Goal: Task Accomplishment & Management: Manage account settings

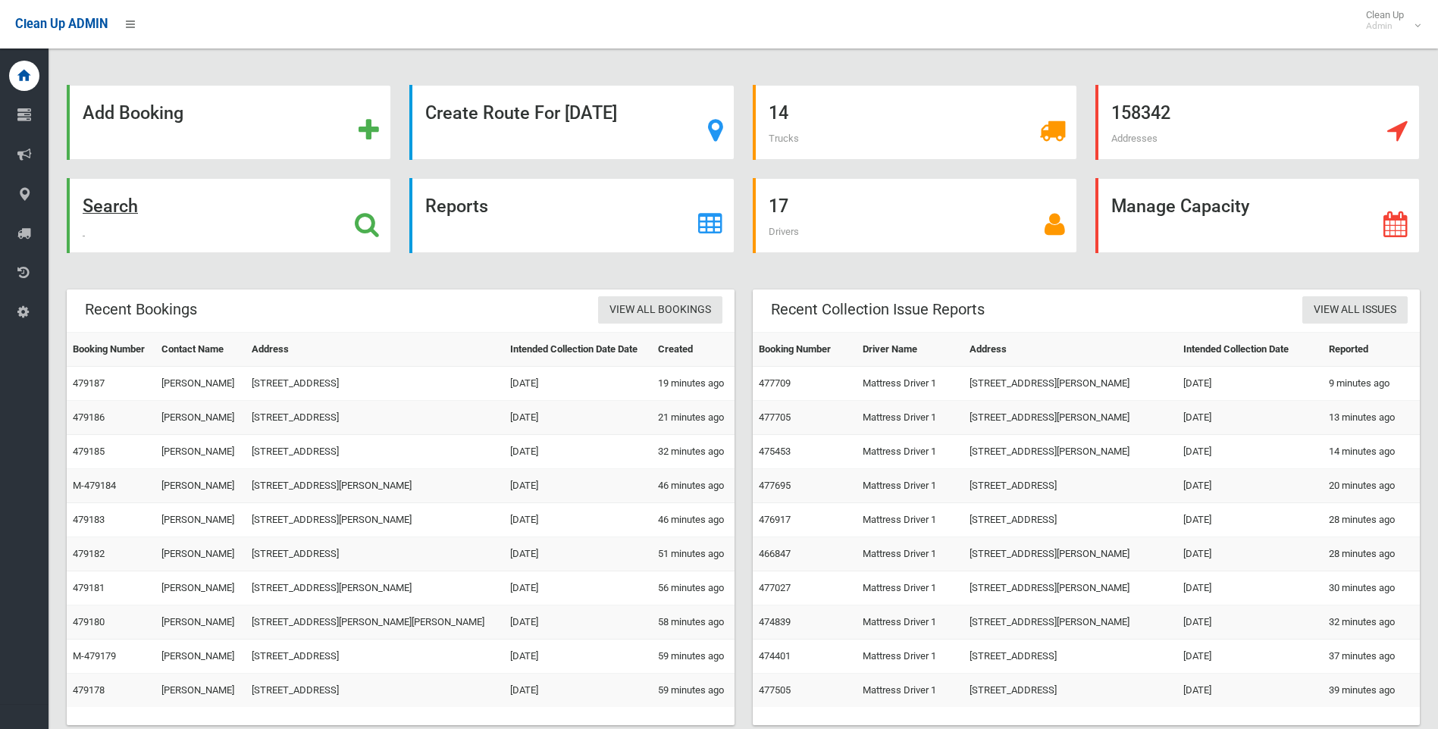
click at [108, 212] on strong "Search" at bounding box center [110, 206] width 55 height 21
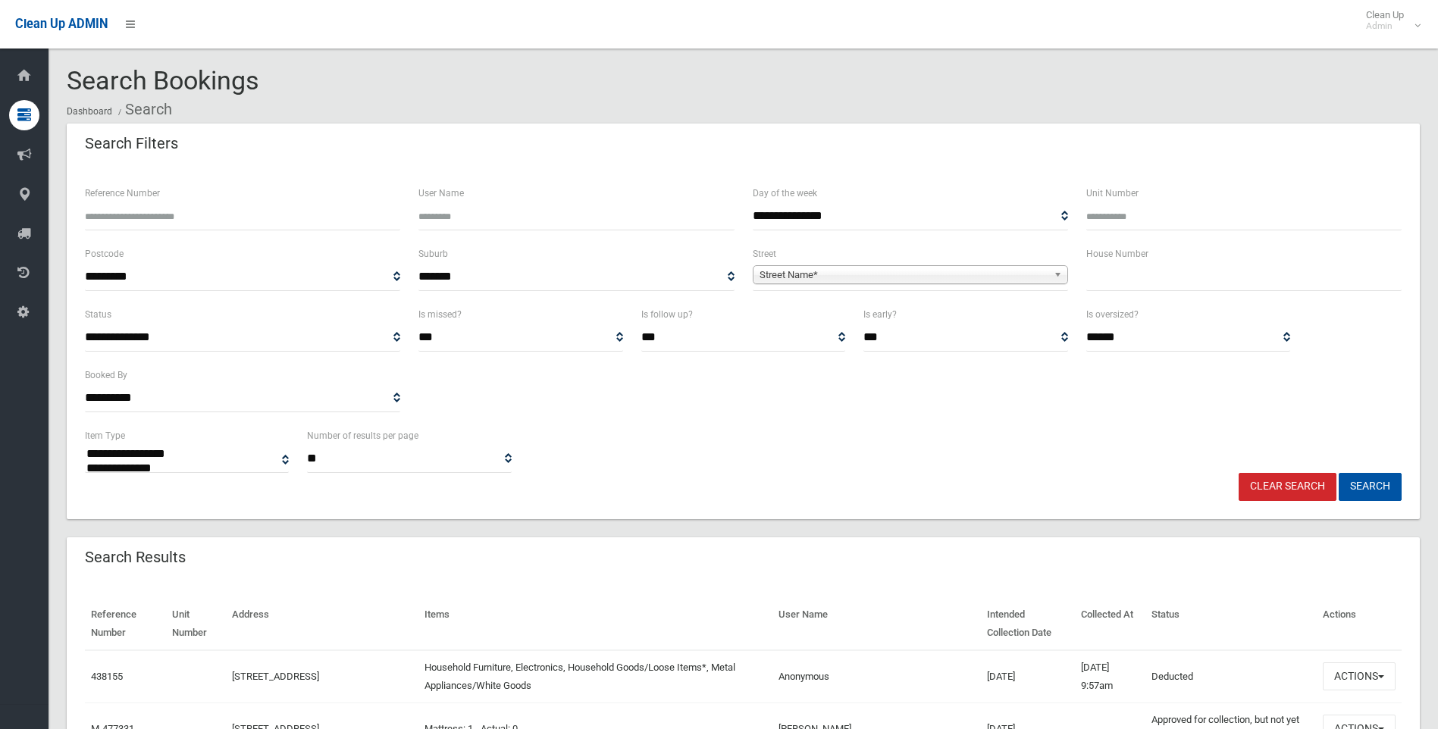
select select
click at [1117, 284] on input "text" at bounding box center [1243, 277] width 315 height 28
type input "***"
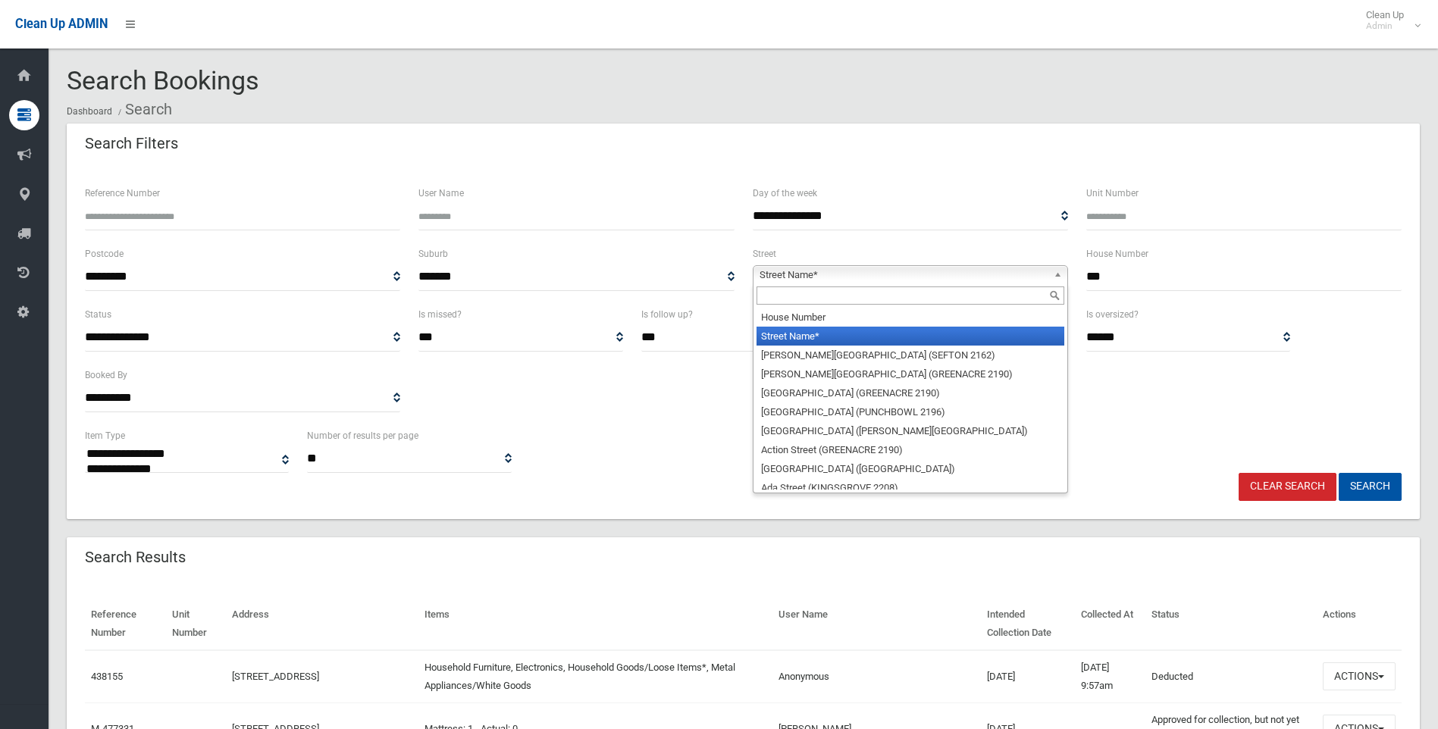
click at [796, 268] on span "Street Name*" at bounding box center [903, 275] width 288 height 18
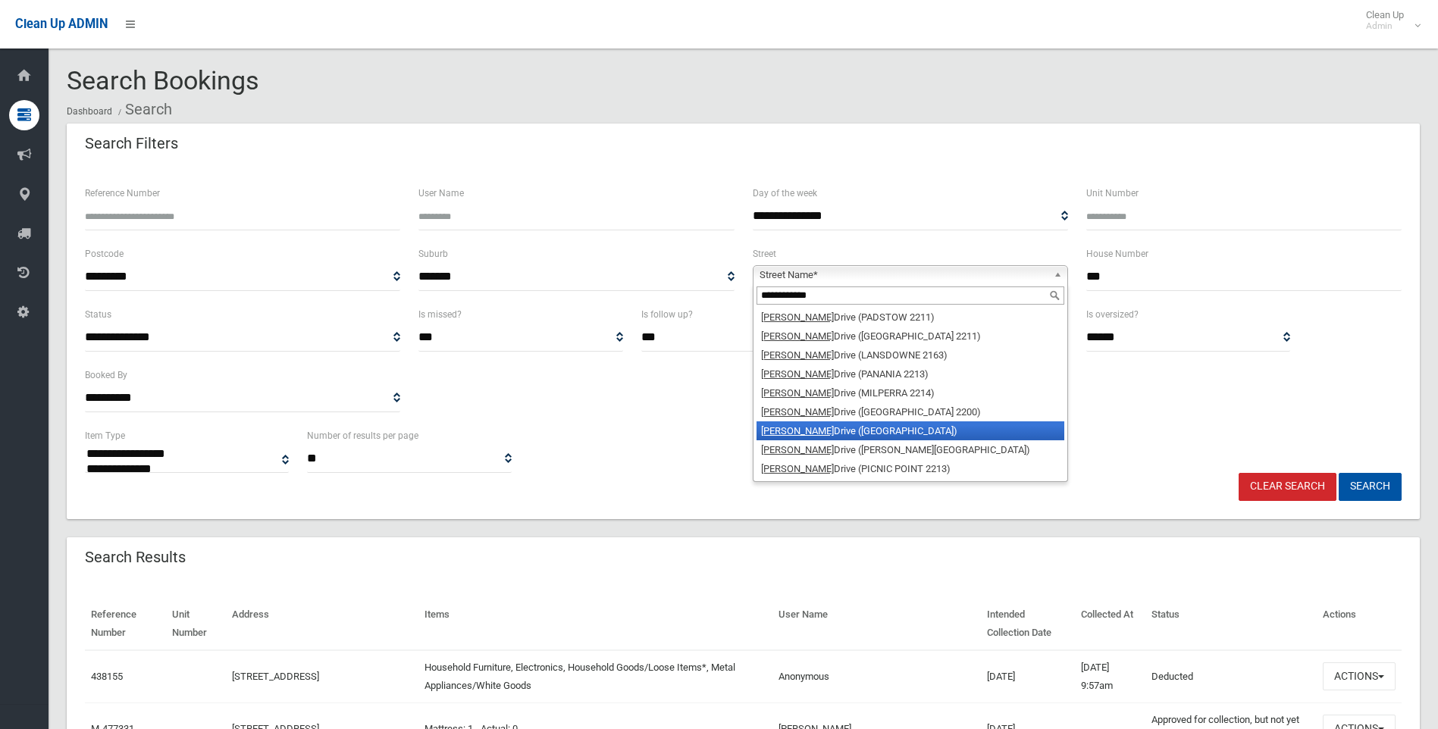
type input "**********"
click at [775, 429] on em "Henry Lawson" at bounding box center [797, 430] width 73 height 11
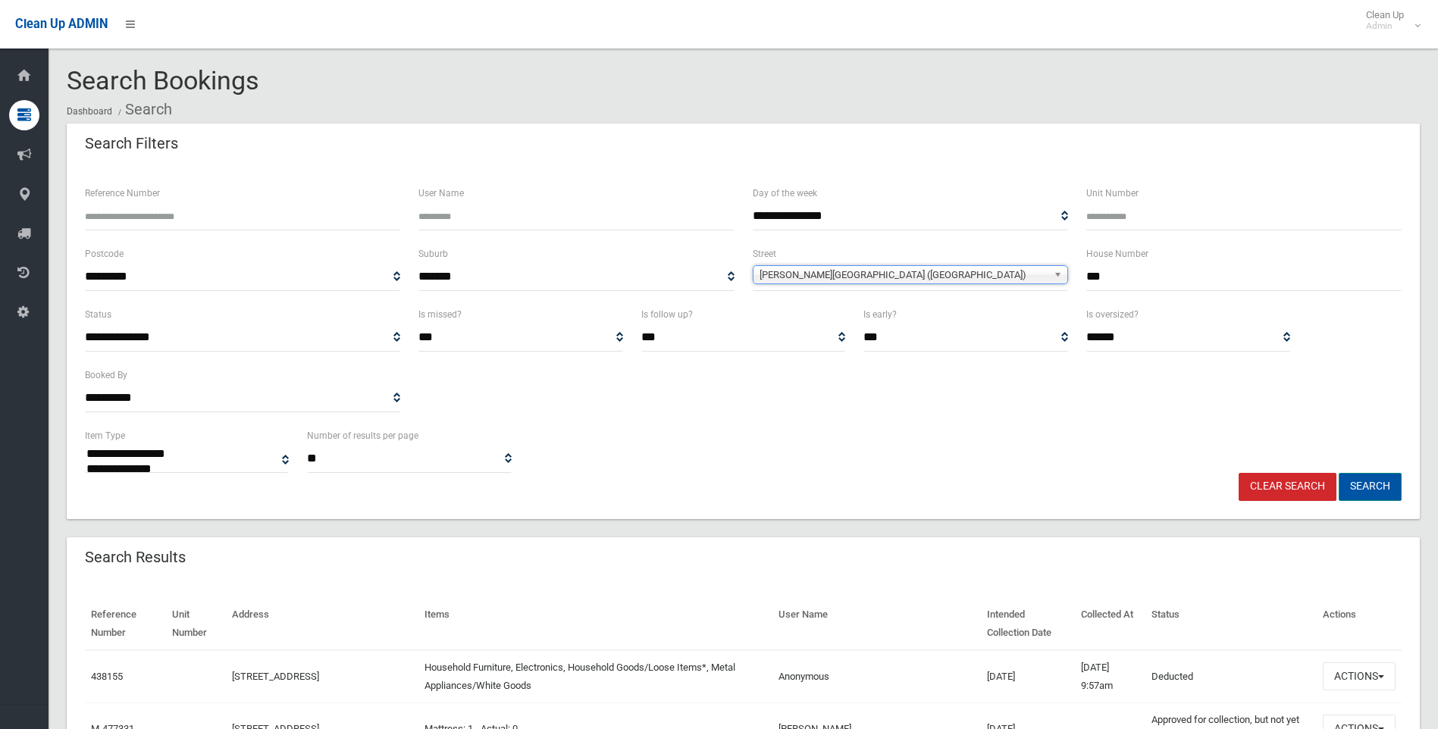
click at [1362, 482] on button "Search" at bounding box center [1369, 487] width 63 height 28
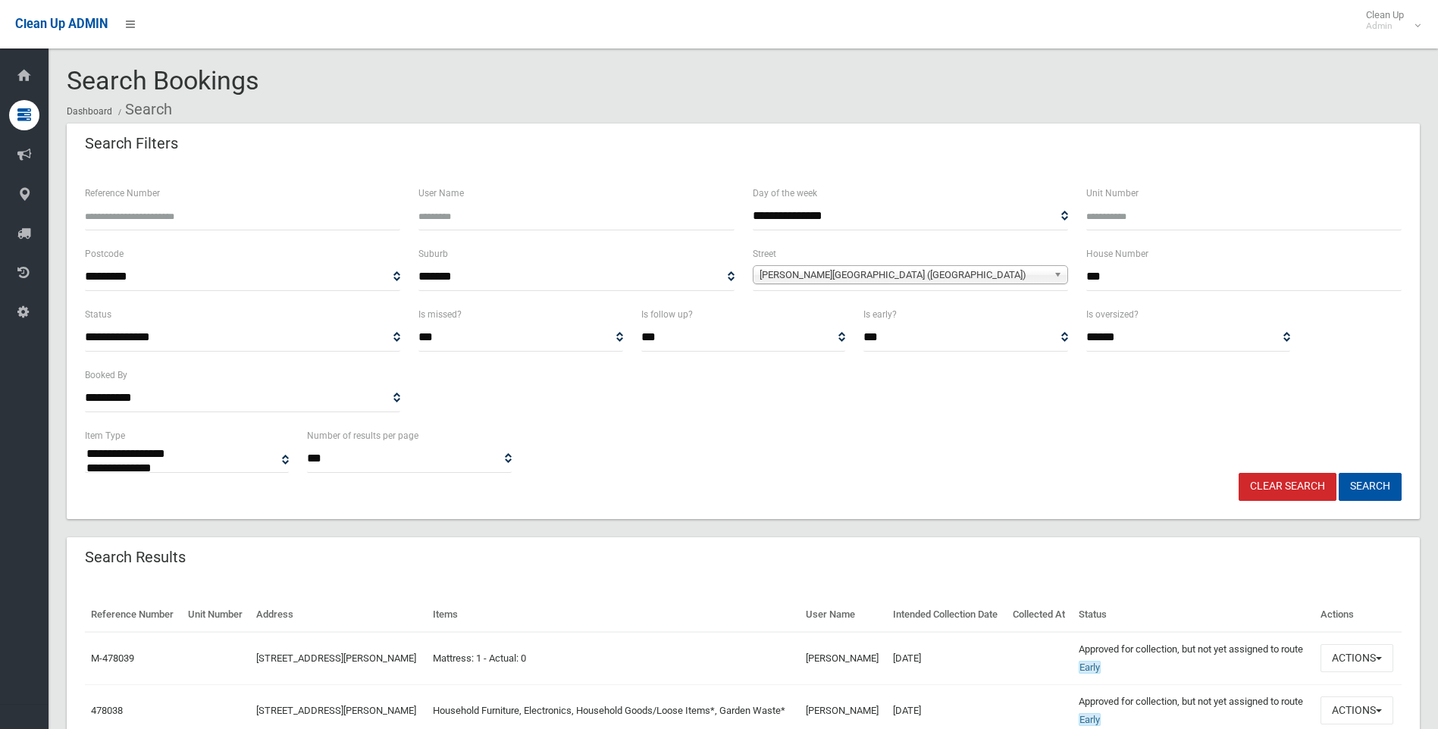
select select
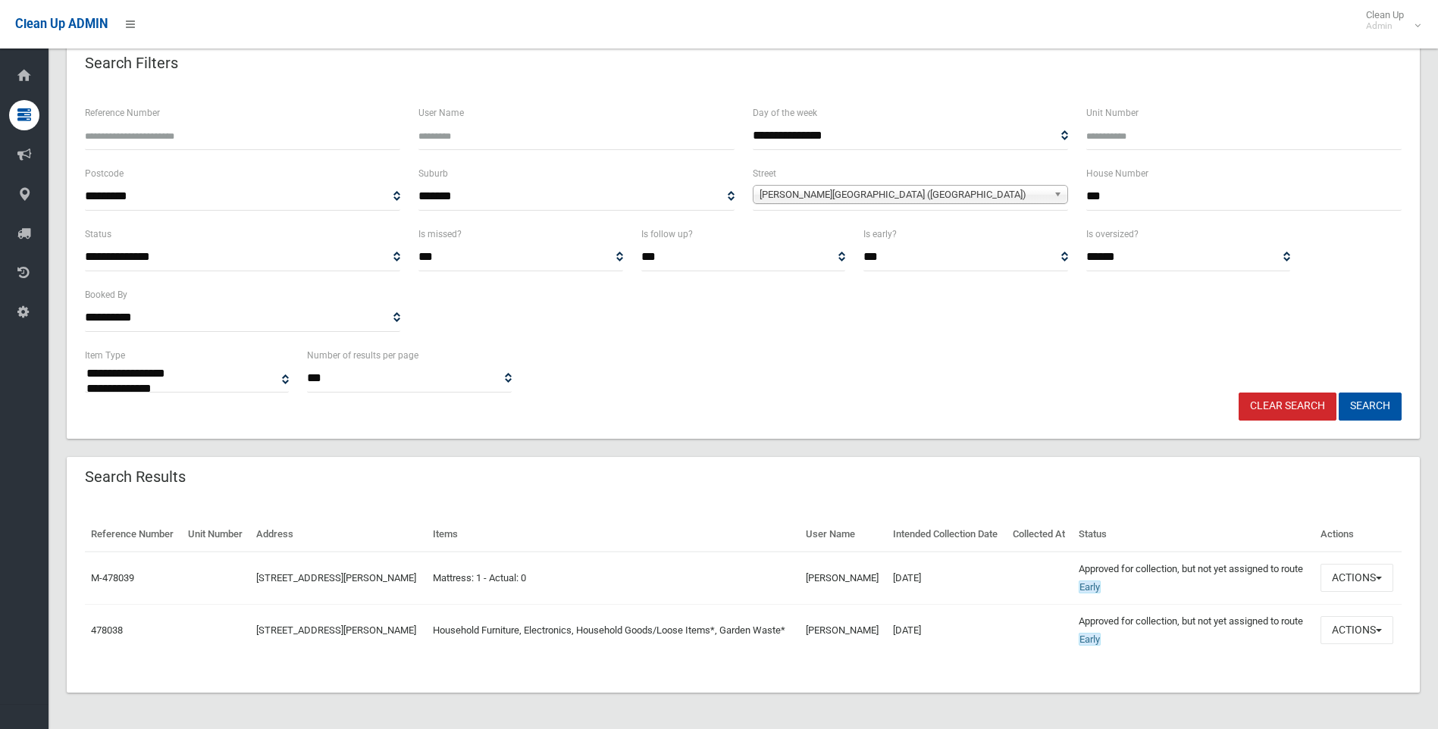
scroll to position [135, 0]
click at [1382, 629] on span "button" at bounding box center [1379, 630] width 6 height 3
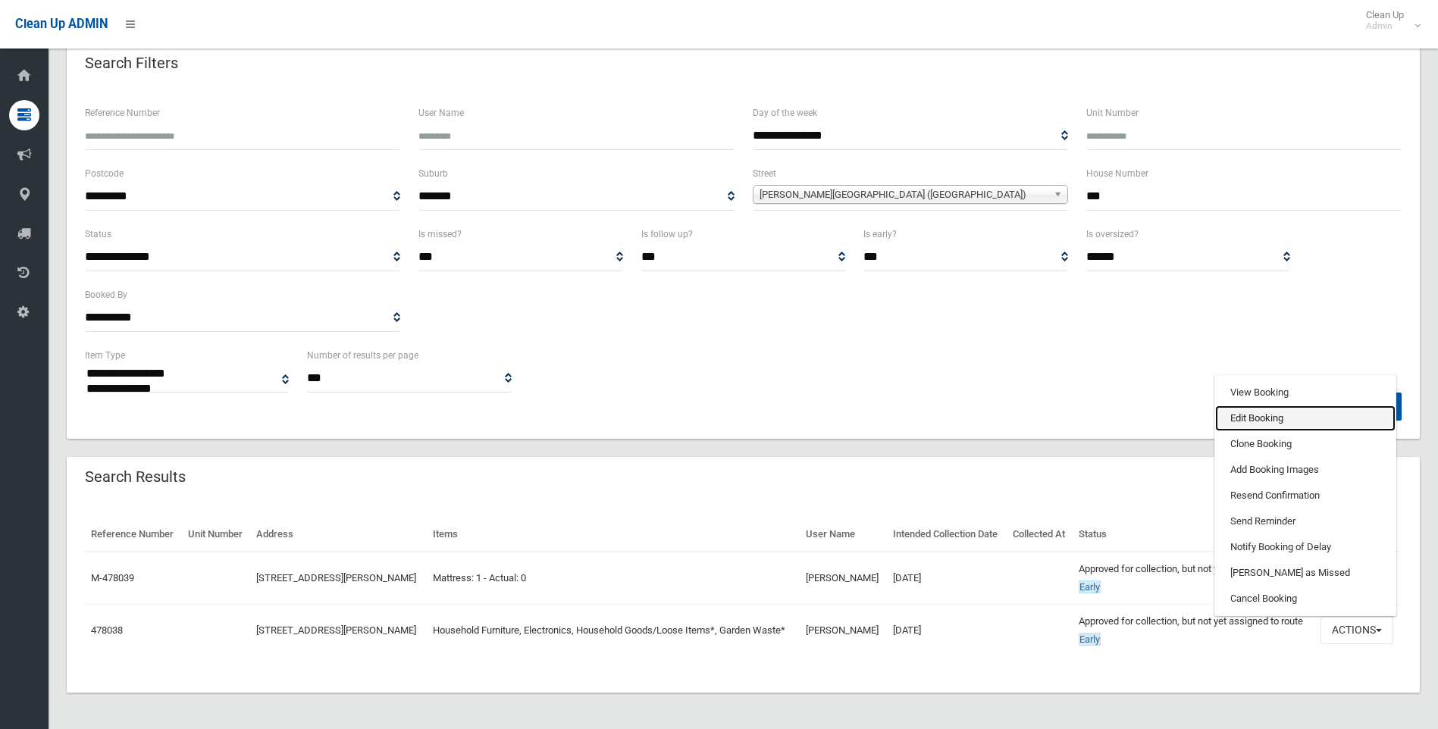
click at [1249, 408] on link "Edit Booking" at bounding box center [1305, 418] width 180 height 26
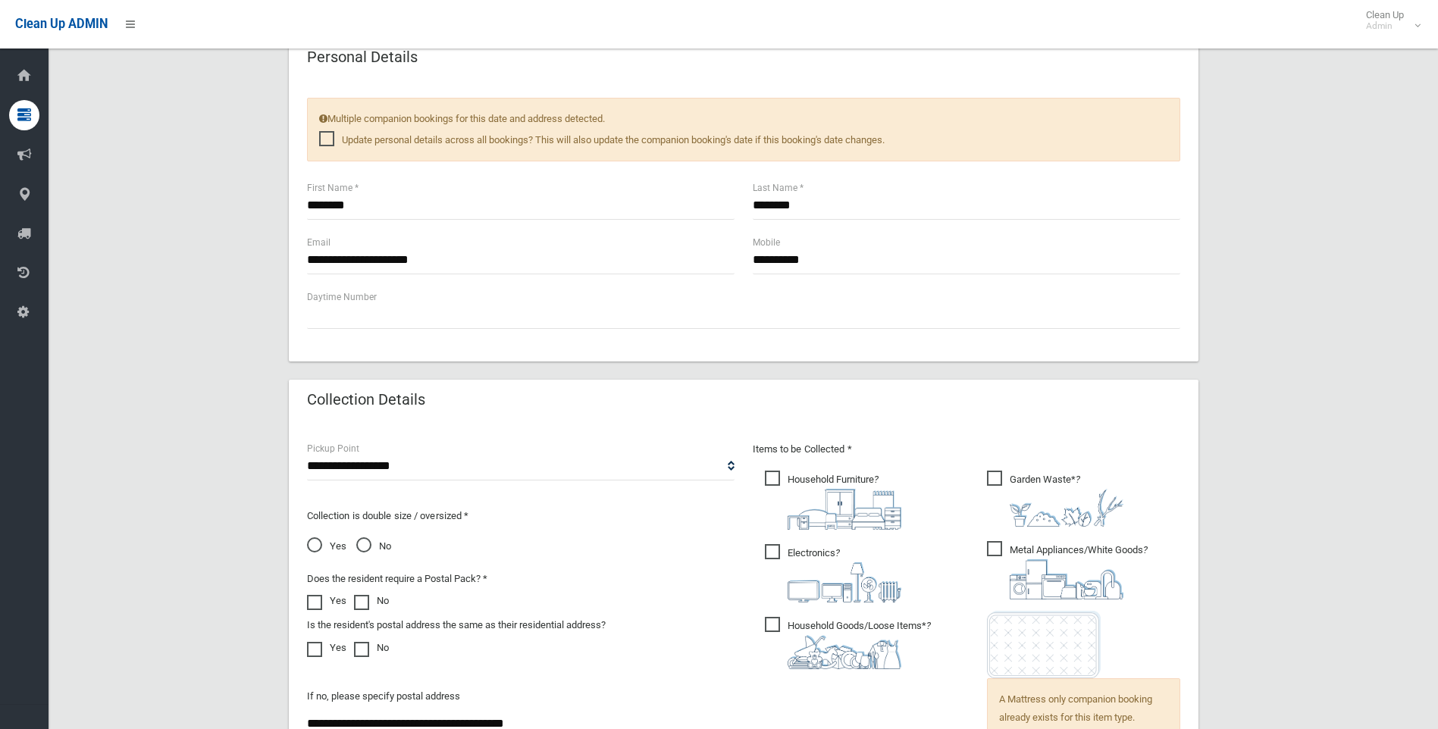
scroll to position [682, 0]
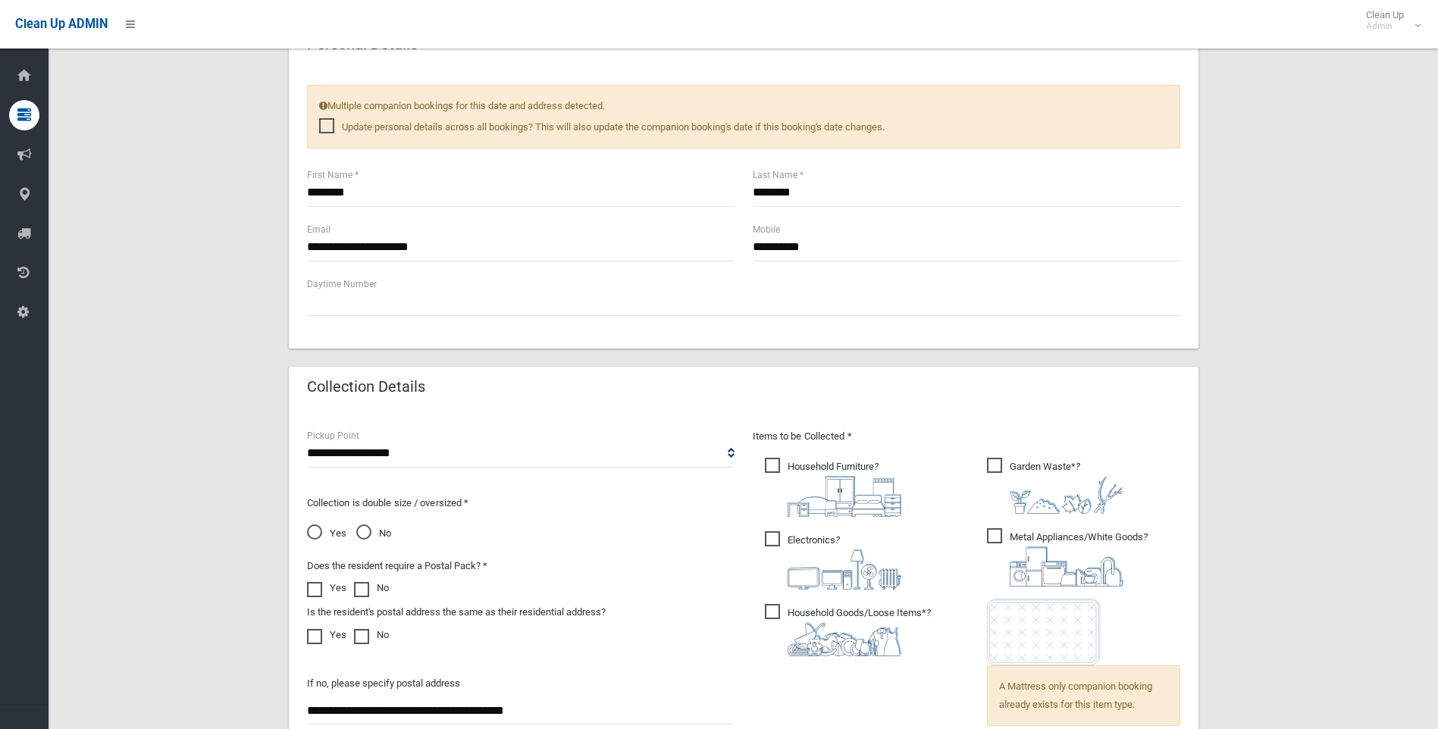
click at [313, 533] on span "Yes" at bounding box center [326, 533] width 39 height 18
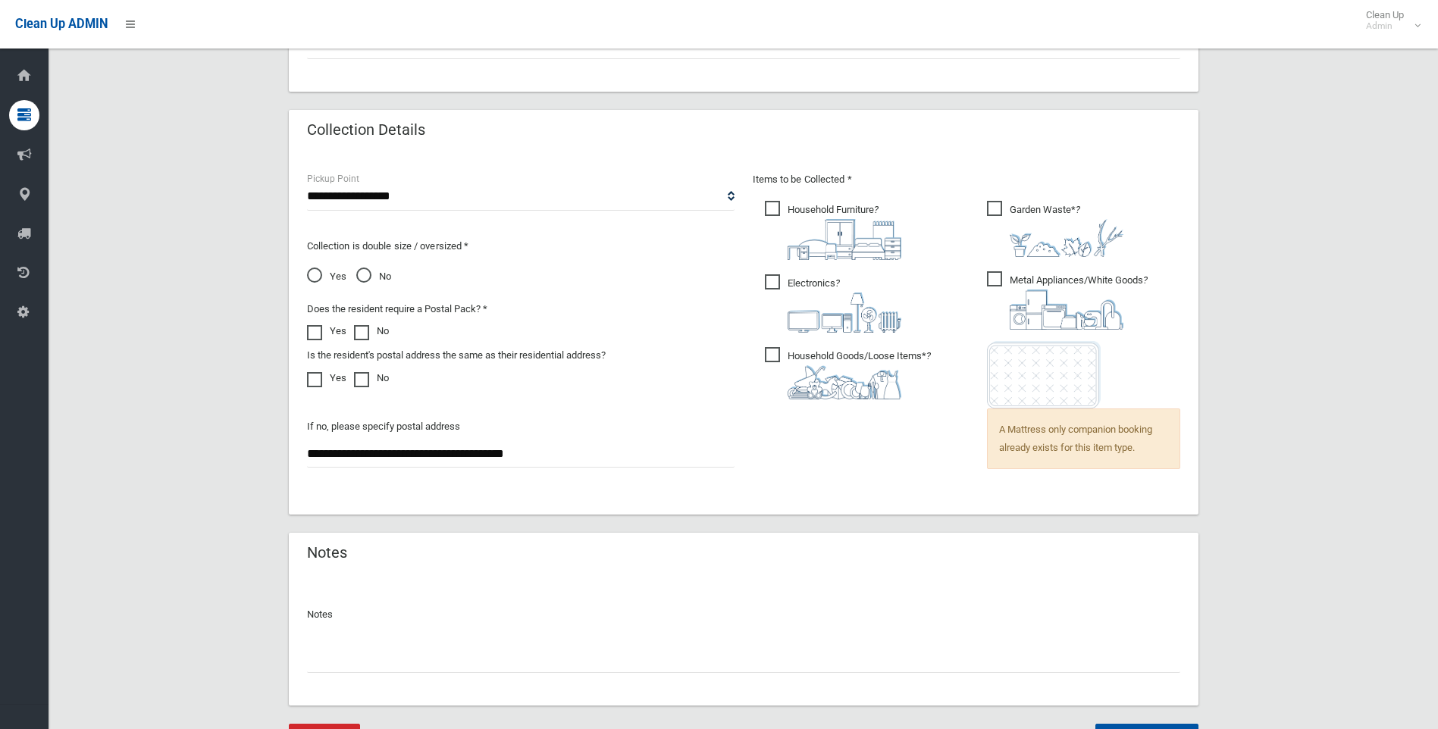
scroll to position [985, 0]
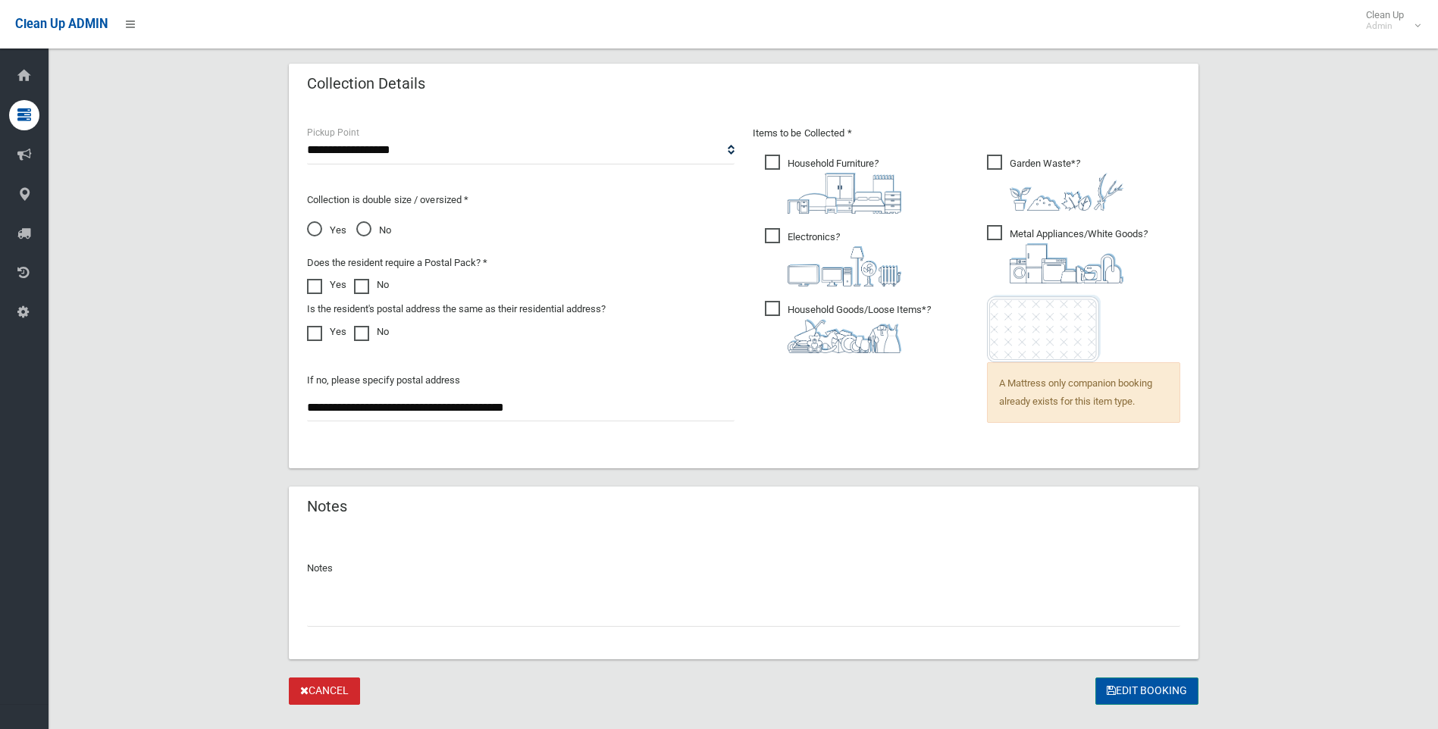
click at [1135, 690] on button "Edit Booking" at bounding box center [1146, 692] width 103 height 28
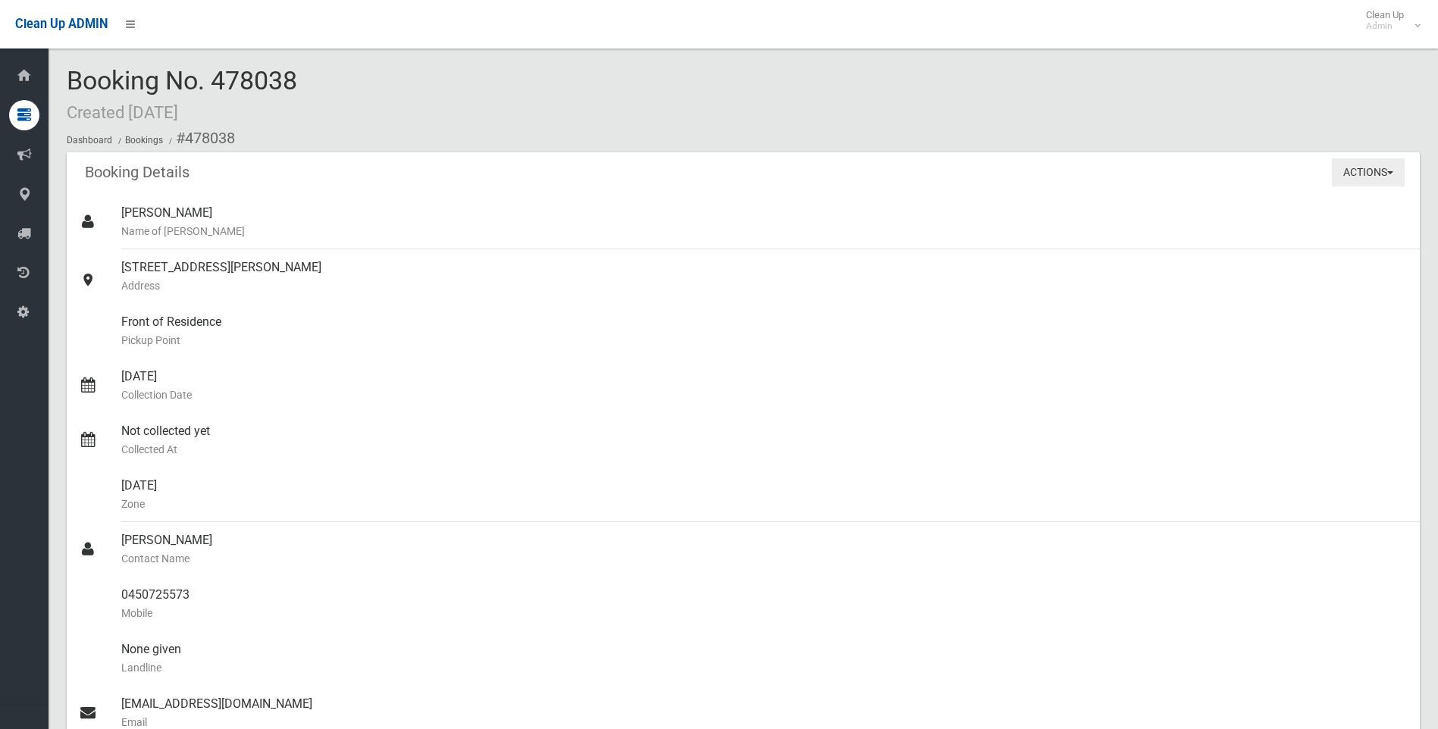
click at [1393, 174] on button "Actions" at bounding box center [1368, 172] width 73 height 28
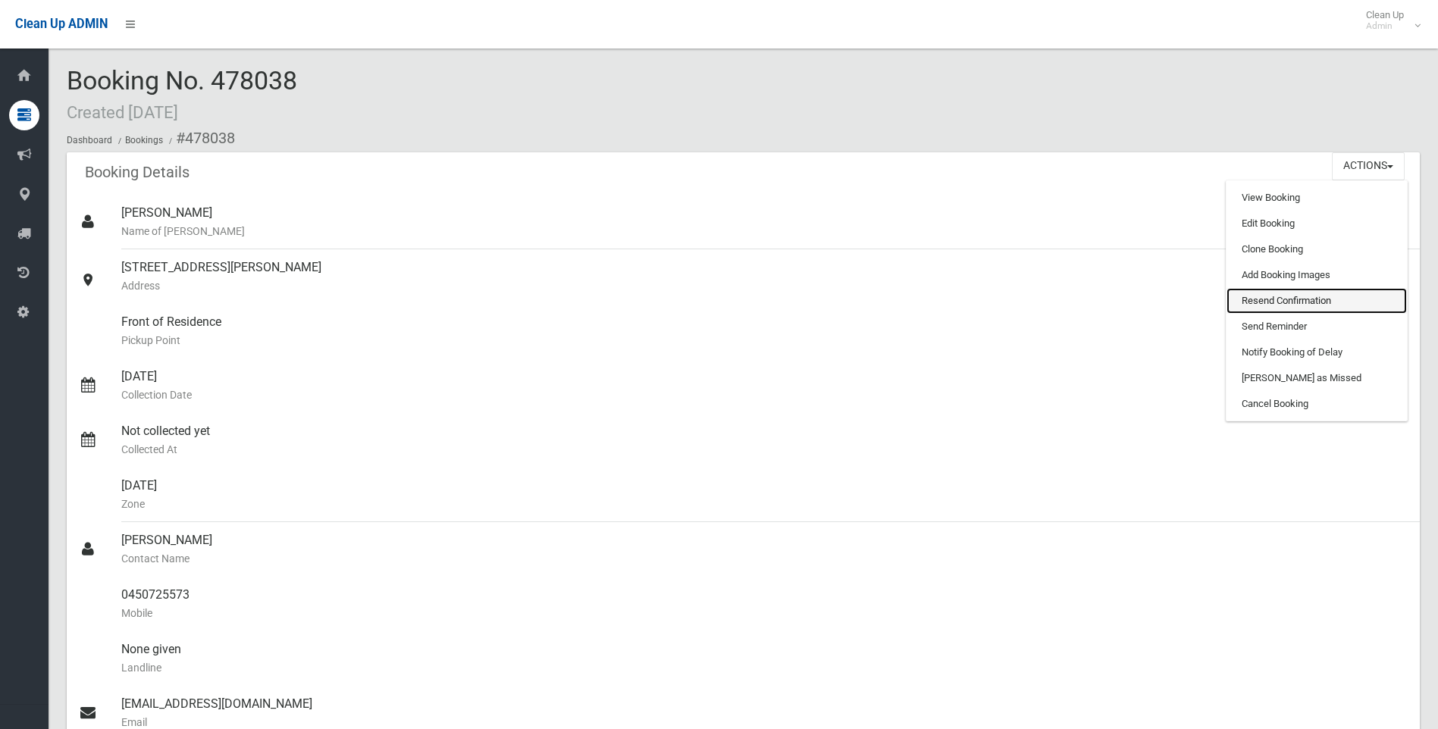
click at [1301, 299] on link "Resend Confirmation" at bounding box center [1316, 301] width 180 height 26
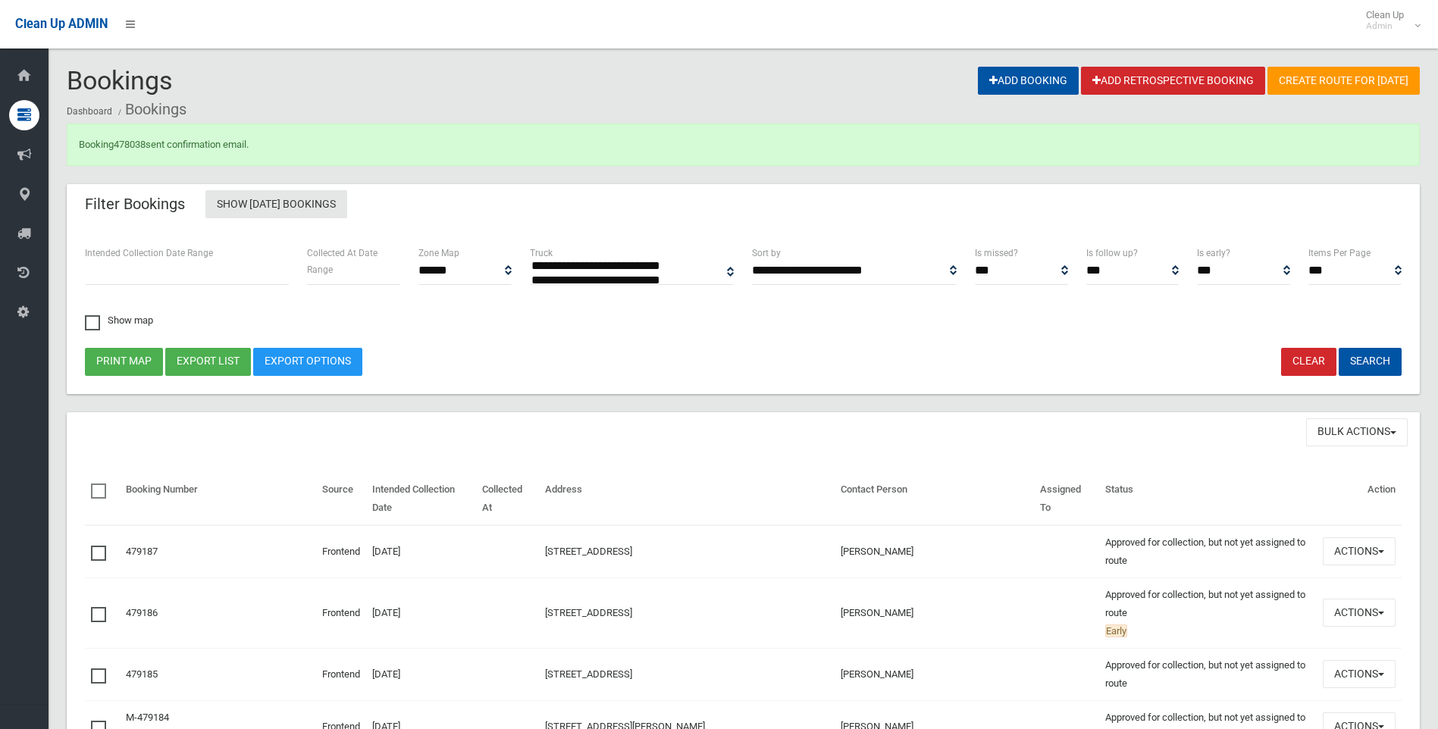
select select
